Goal: Contribute content: Add original content to the website for others to see

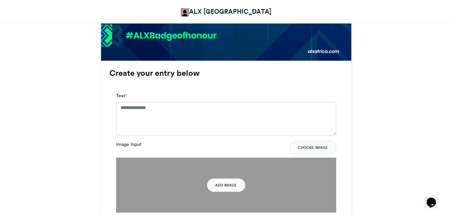
scroll to position [402, 0]
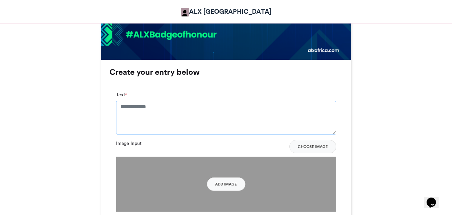
click at [173, 110] on textarea "Text *" at bounding box center [226, 117] width 220 height 33
type textarea "**********"
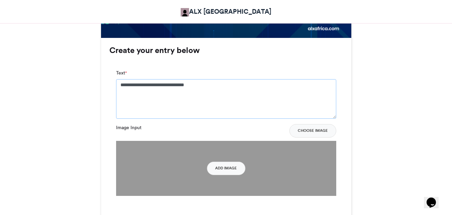
scroll to position [469, 0]
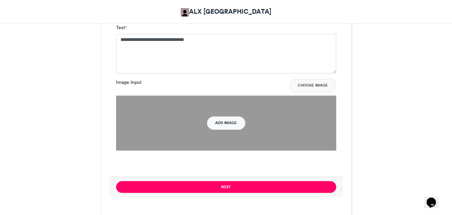
click at [224, 124] on button "Add Image" at bounding box center [226, 122] width 39 height 13
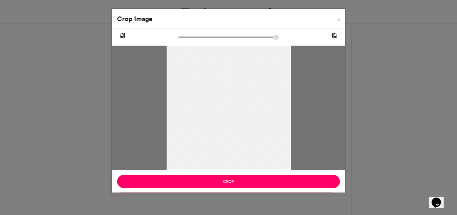
click at [187, 37] on input "zoom" at bounding box center [229, 37] width 100 height 6
drag, startPoint x: 218, startPoint y: 85, endPoint x: 211, endPoint y: 109, distance: 24.2
click at [211, 109] on div at bounding box center [222, 130] width 178 height 237
click at [185, 37] on input "zoom" at bounding box center [229, 37] width 100 height 6
click at [184, 37] on input "zoom" at bounding box center [229, 37] width 100 height 6
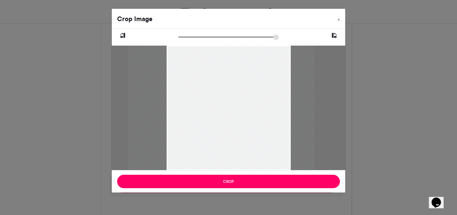
drag, startPoint x: 184, startPoint y: 37, endPoint x: 188, endPoint y: 40, distance: 5.3
type input "******"
click at [188, 40] on input "zoom" at bounding box center [229, 37] width 100 height 6
drag, startPoint x: 216, startPoint y: 94, endPoint x: 216, endPoint y: 101, distance: 6.4
click at [216, 101] on div at bounding box center [221, 138] width 186 height 249
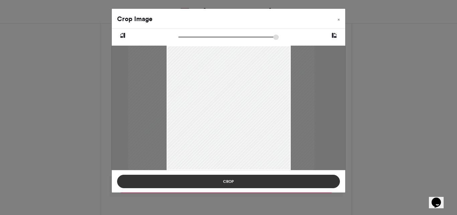
click at [226, 181] on button "Crop" at bounding box center [228, 180] width 223 height 13
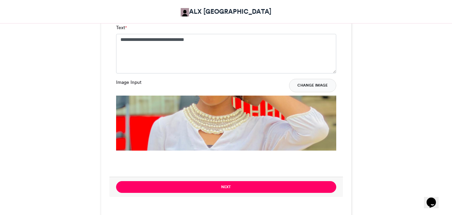
click at [311, 83] on button "Change Image" at bounding box center [312, 85] width 47 height 13
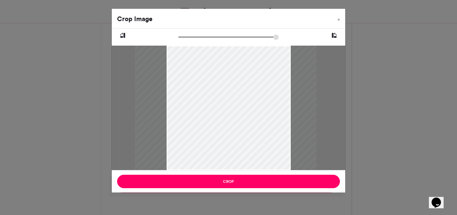
drag, startPoint x: 243, startPoint y: 118, endPoint x: 240, endPoint y: 130, distance: 12.8
click at [240, 130] on div at bounding box center [226, 120] width 182 height 242
type input "******"
click at [338, 20] on span "×" at bounding box center [339, 19] width 2 height 4
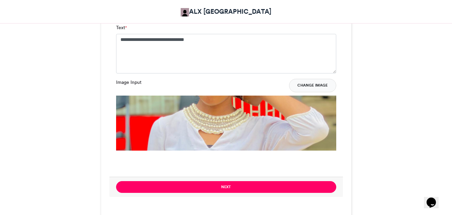
click at [304, 85] on button "Change Image" at bounding box center [312, 85] width 47 height 13
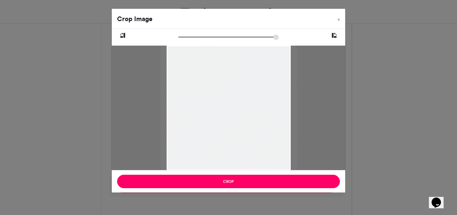
type input "******"
click at [340, 18] on span "×" at bounding box center [339, 19] width 2 height 4
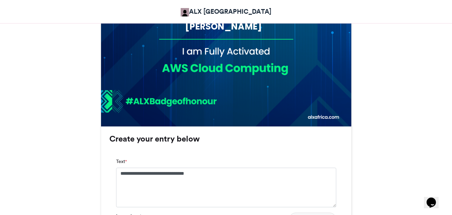
scroll to position [435, 0]
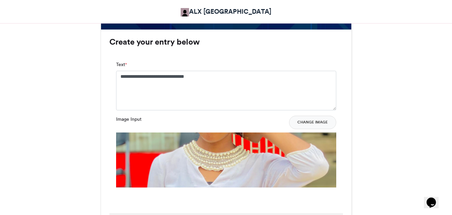
scroll to position [469, 0]
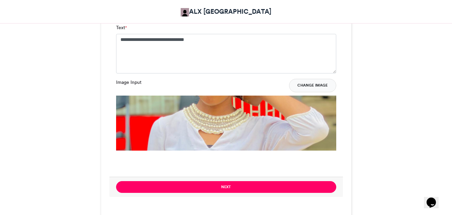
click at [315, 84] on button "Change Image" at bounding box center [312, 85] width 47 height 13
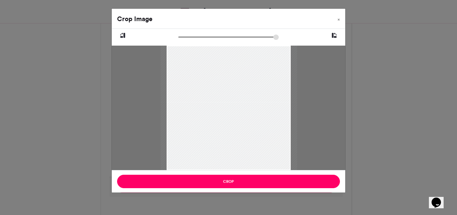
type input "******"
drag, startPoint x: 225, startPoint y: 124, endPoint x: 224, endPoint y: 133, distance: 9.7
click at [224, 133] on div at bounding box center [228, 119] width 150 height 200
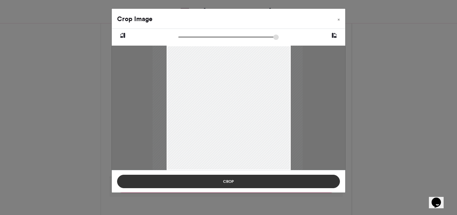
click at [239, 183] on button "Crop" at bounding box center [228, 180] width 223 height 13
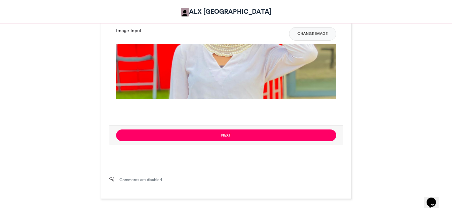
scroll to position [536, 0]
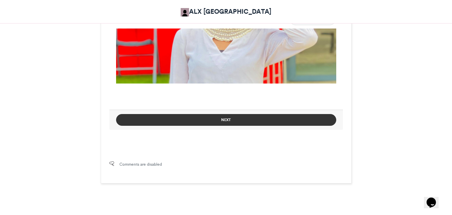
click at [226, 117] on button "Next" at bounding box center [226, 120] width 220 height 12
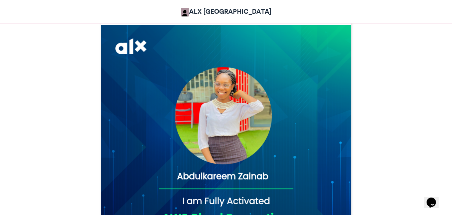
scroll to position [284, 0]
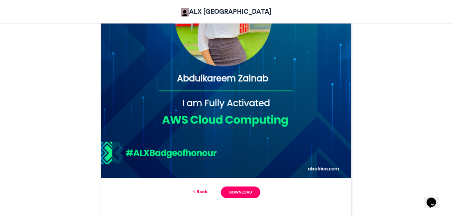
click at [202, 191] on link "Back" at bounding box center [200, 191] width 16 height 7
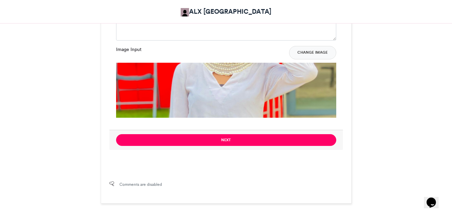
scroll to position [563, 0]
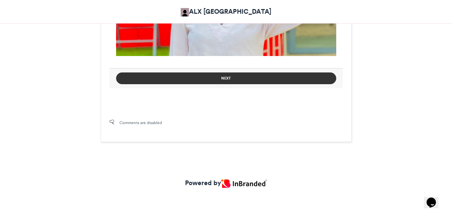
click at [244, 80] on button "Next" at bounding box center [226, 78] width 220 height 12
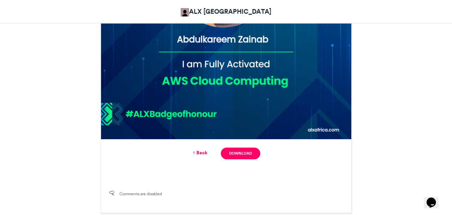
scroll to position [326, 0]
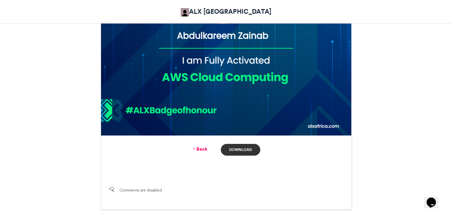
click at [245, 148] on link "Download" at bounding box center [240, 150] width 39 height 12
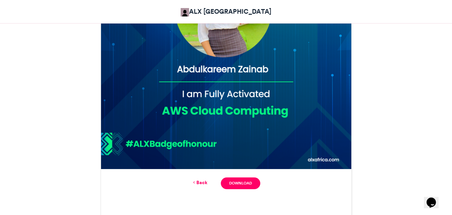
click at [223, 68] on img at bounding box center [226, 43] width 251 height 251
click at [230, 81] on img at bounding box center [226, 43] width 251 height 251
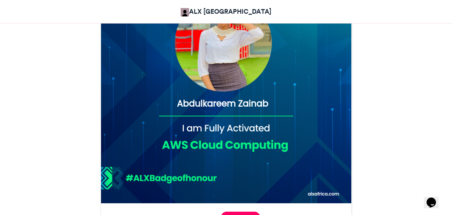
scroll to position [192, 0]
